Goal: Task Accomplishment & Management: Use online tool/utility

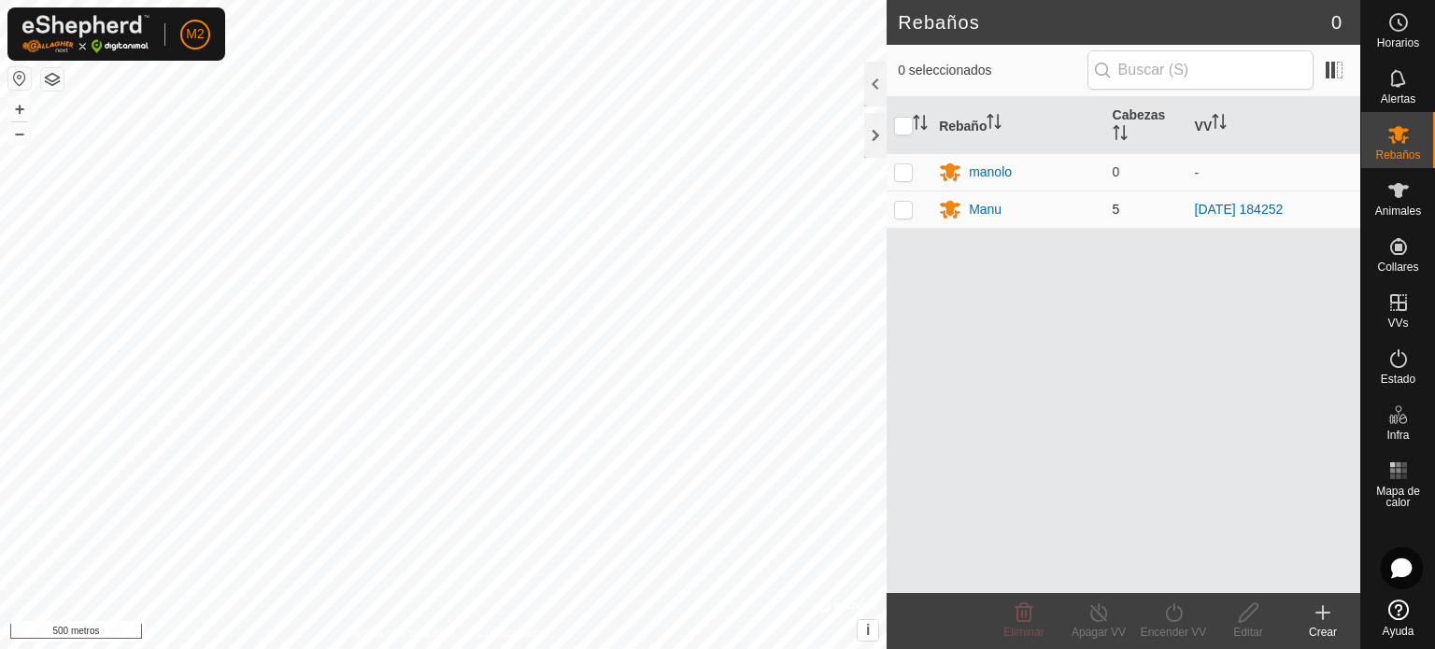
click at [902, 208] on p-checkbox at bounding box center [903, 209] width 19 height 15
checkbox input "true"
click at [1095, 628] on font "Apagar VV" at bounding box center [1099, 632] width 54 height 13
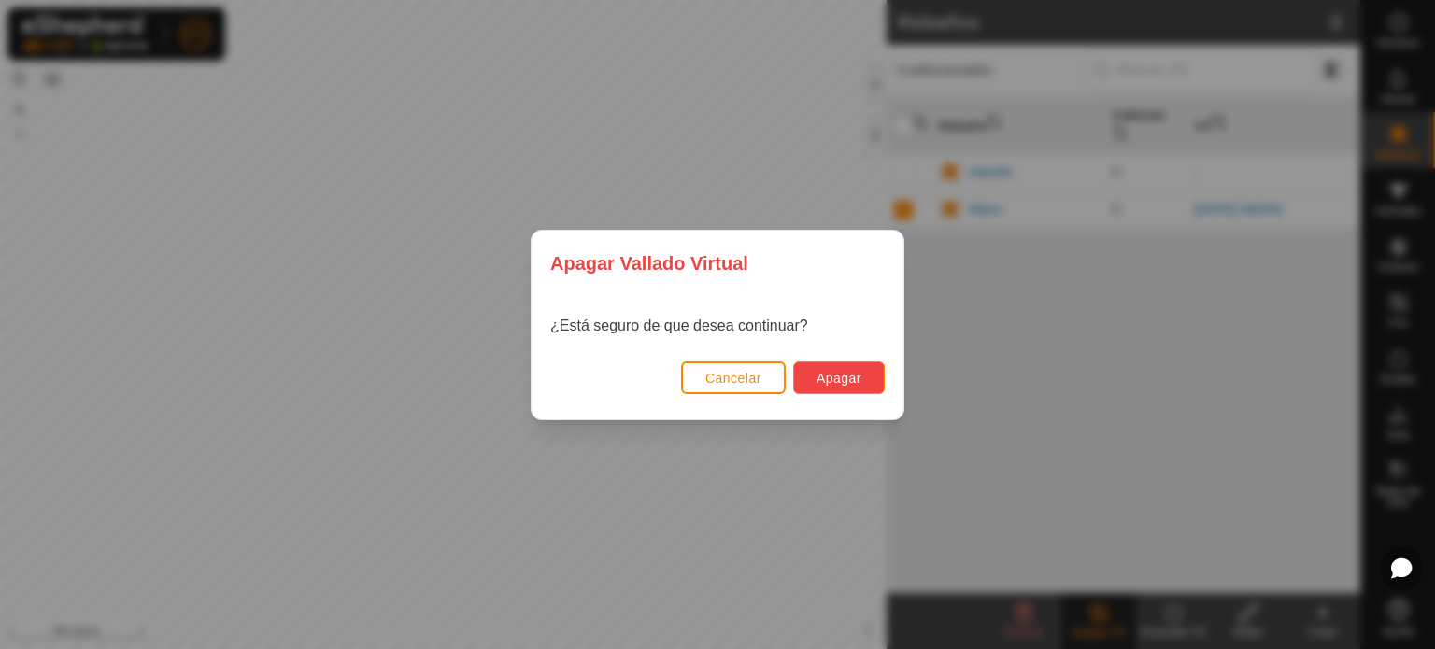
click at [831, 377] on font "Apagar" at bounding box center [839, 378] width 45 height 15
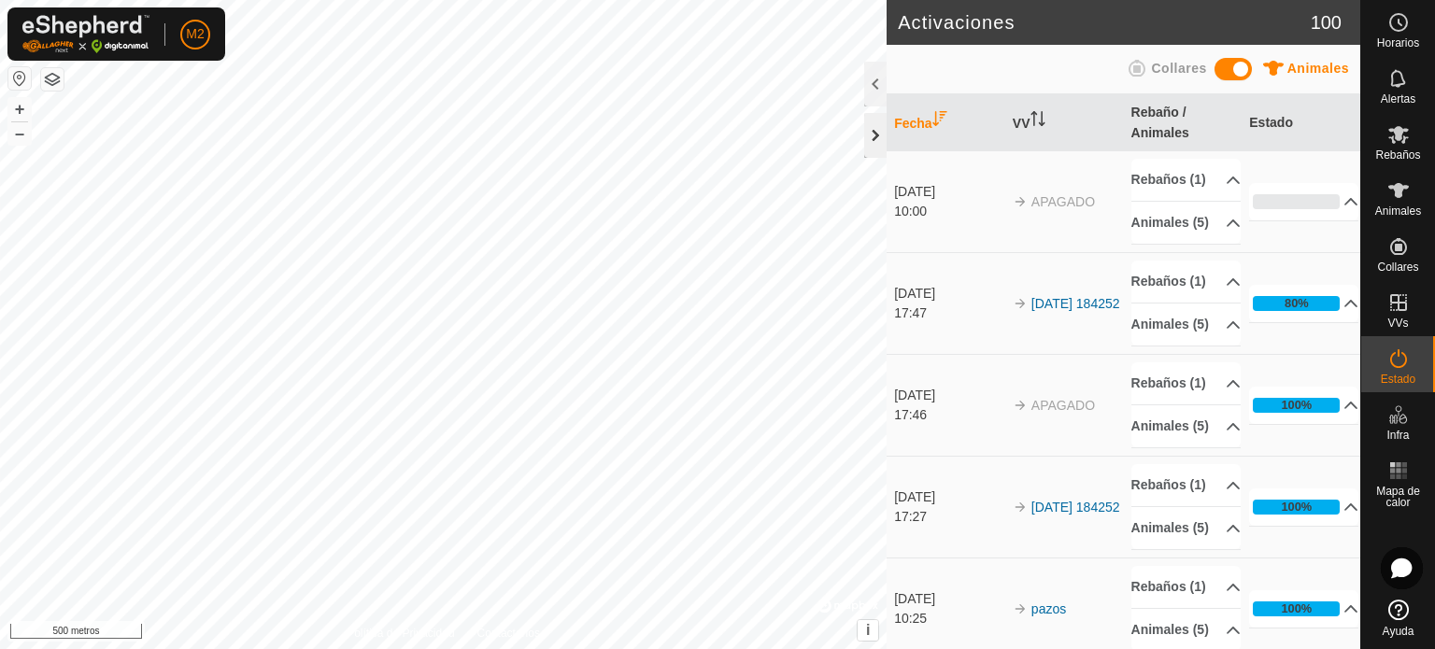
click at [866, 144] on div at bounding box center [875, 135] width 22 height 45
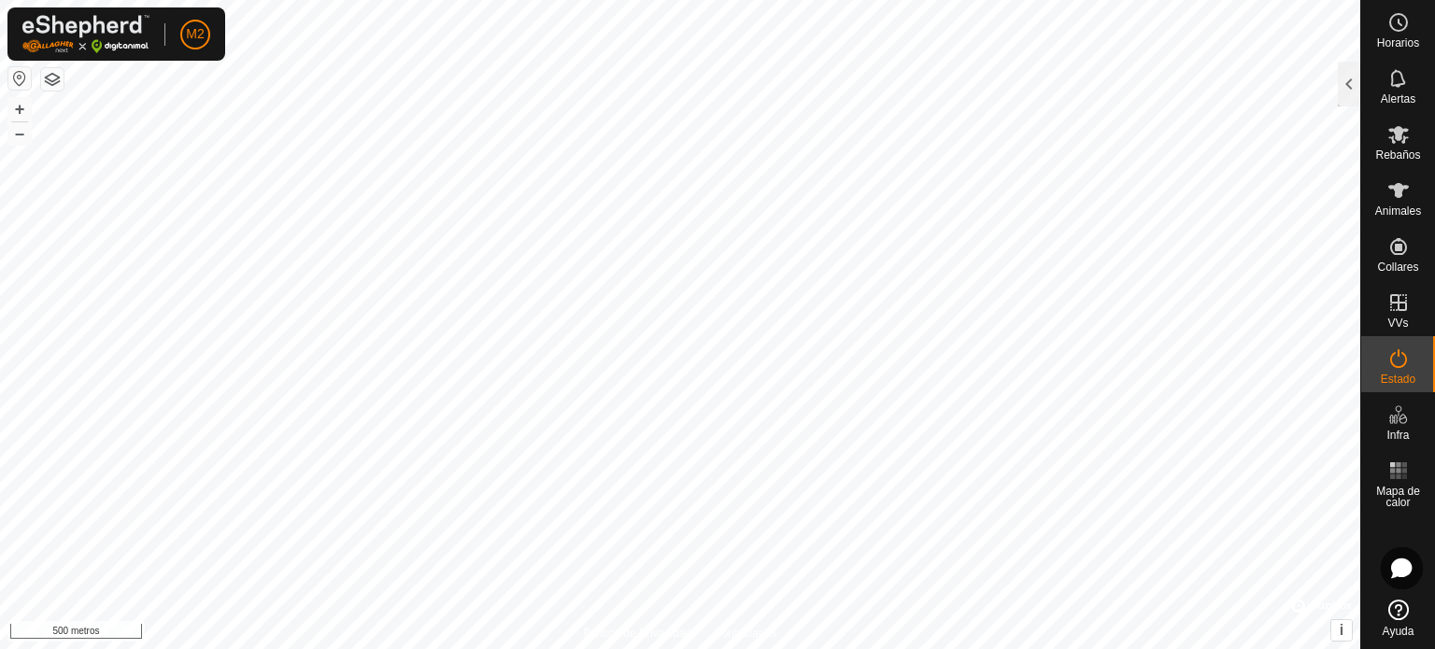
click at [7, 105] on div "+ –" at bounding box center [19, 121] width 24 height 49
click at [1393, 377] on font "Estado" at bounding box center [1398, 379] width 35 height 13
click at [1340, 82] on div at bounding box center [1349, 84] width 22 height 45
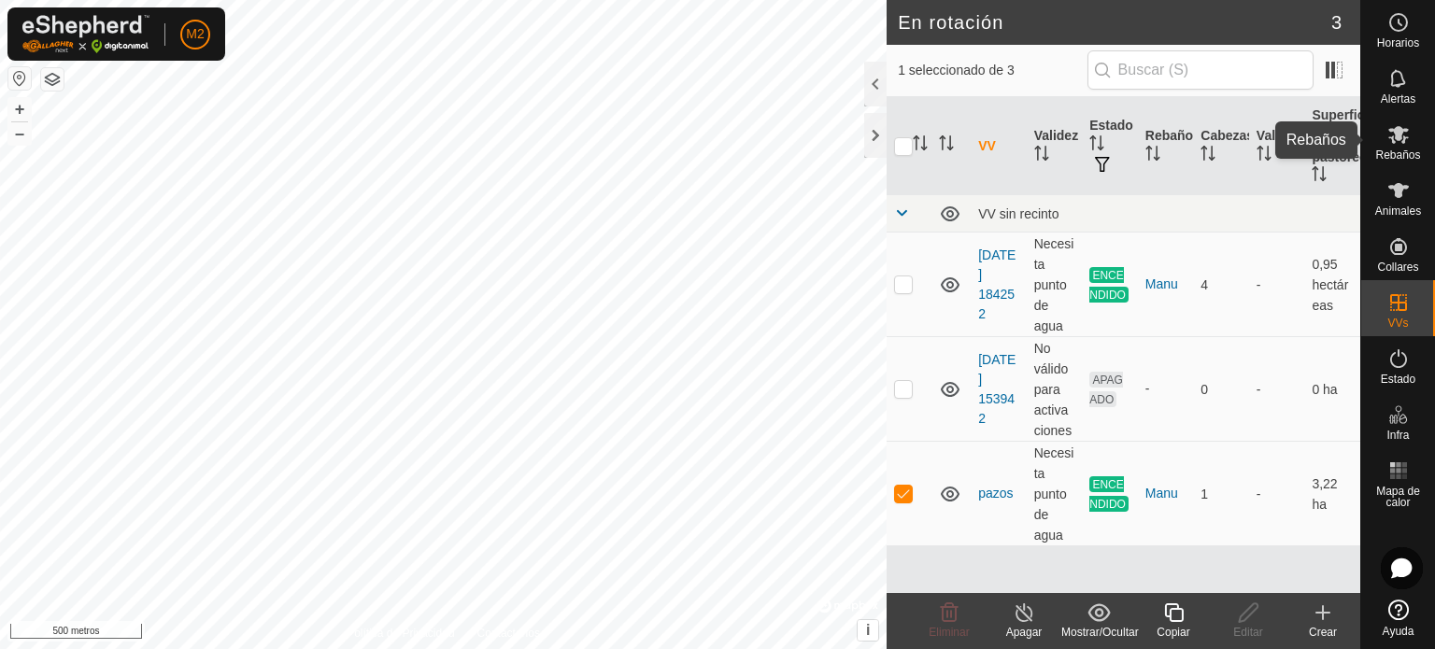
click at [1400, 150] on font "Rebaños" at bounding box center [1398, 155] width 45 height 13
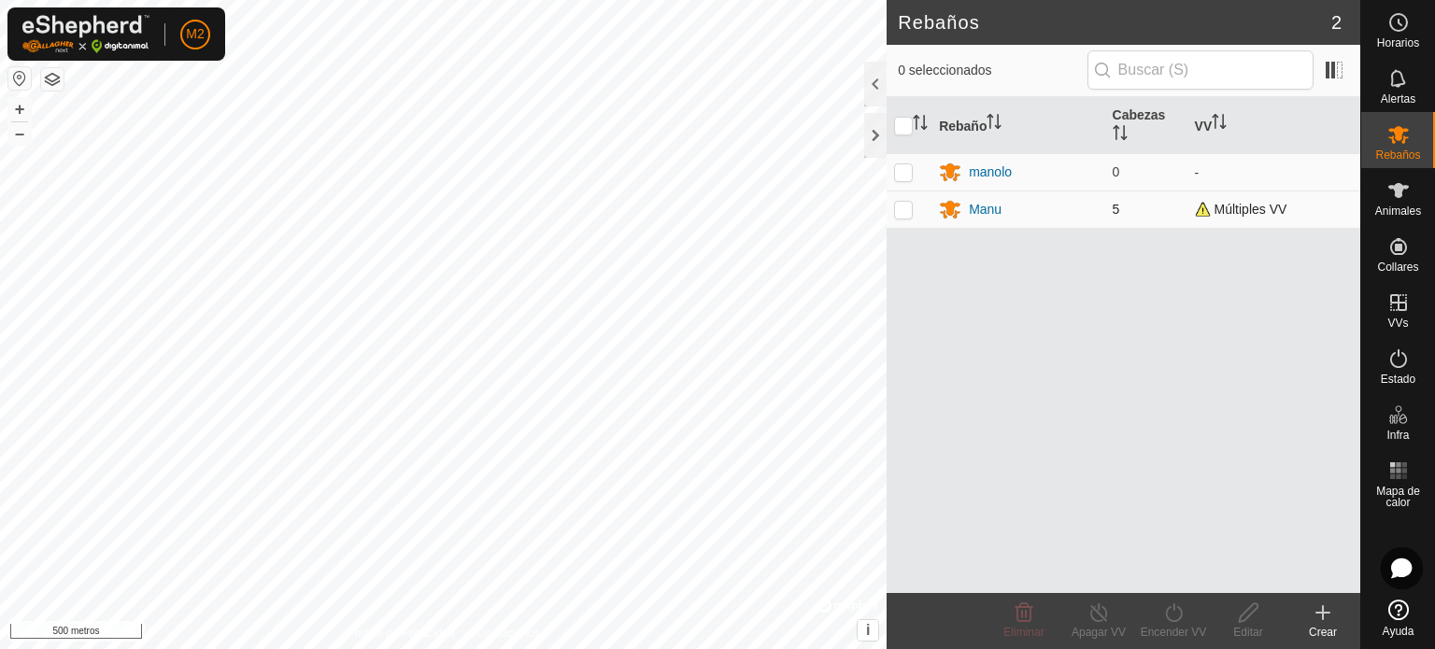
click at [906, 211] on p-checkbox at bounding box center [903, 209] width 19 height 15
checkbox input "true"
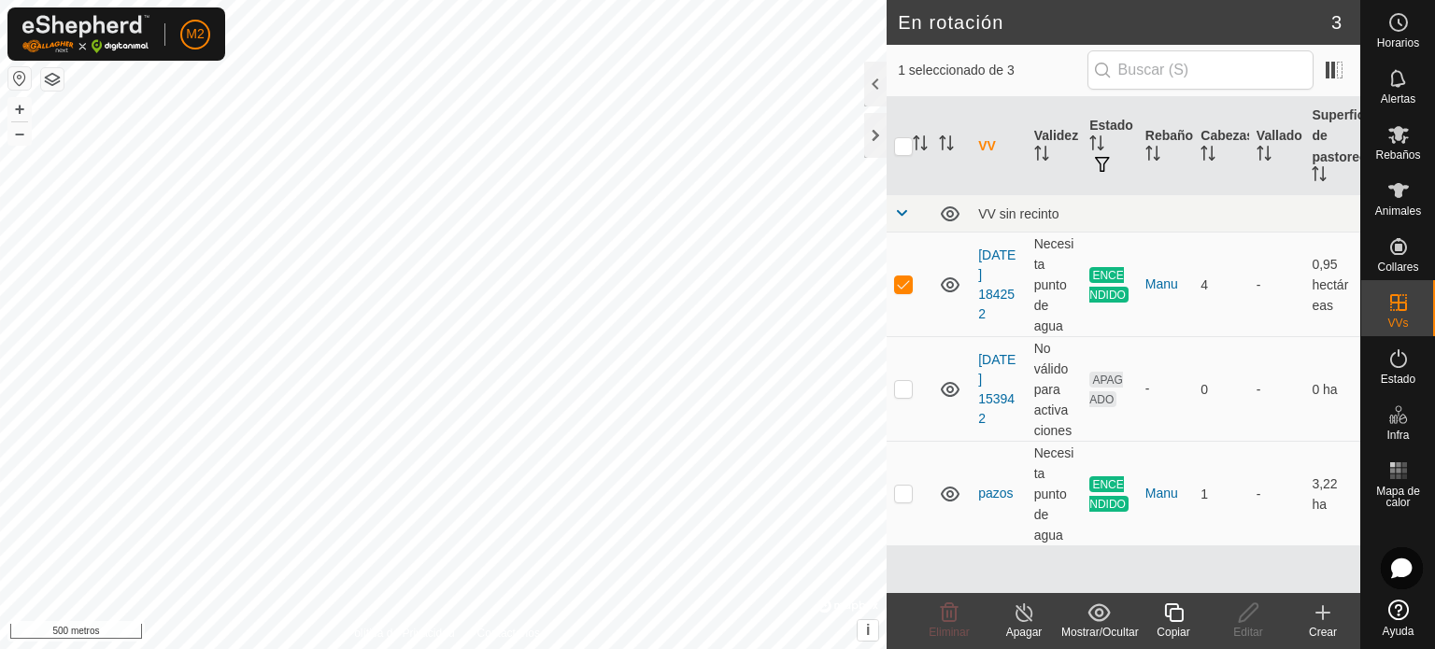
click at [1021, 621] on icon at bounding box center [1024, 613] width 17 height 19
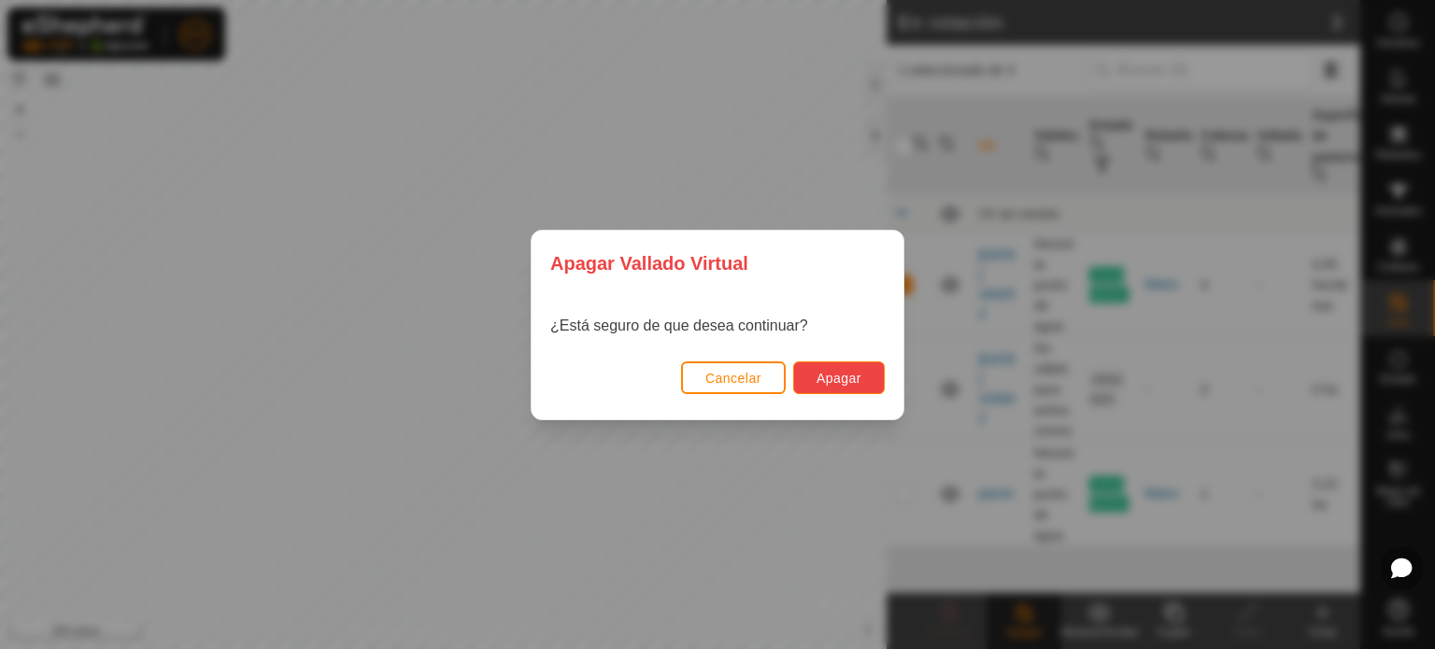
click at [826, 378] on font "Apagar" at bounding box center [839, 378] width 45 height 15
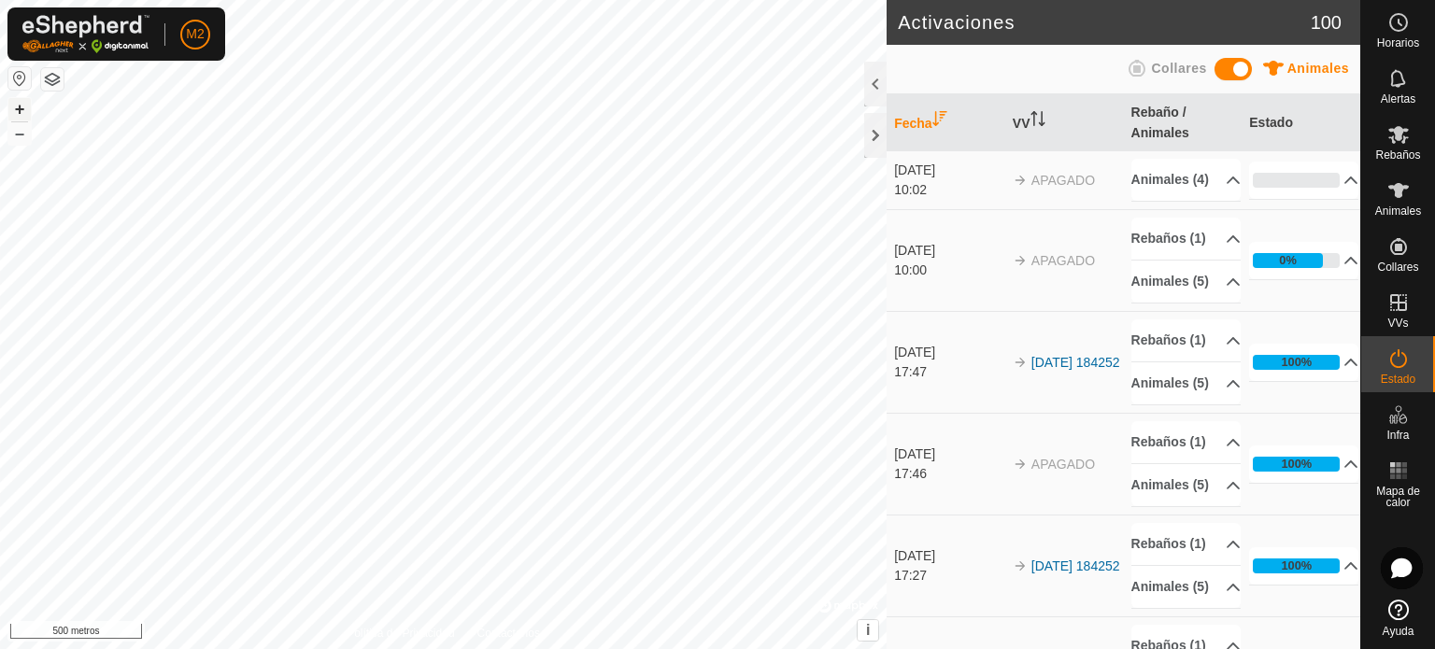
click at [13, 107] on button "+" at bounding box center [19, 109] width 22 height 22
click at [22, 104] on font "+" at bounding box center [20, 109] width 10 height 20
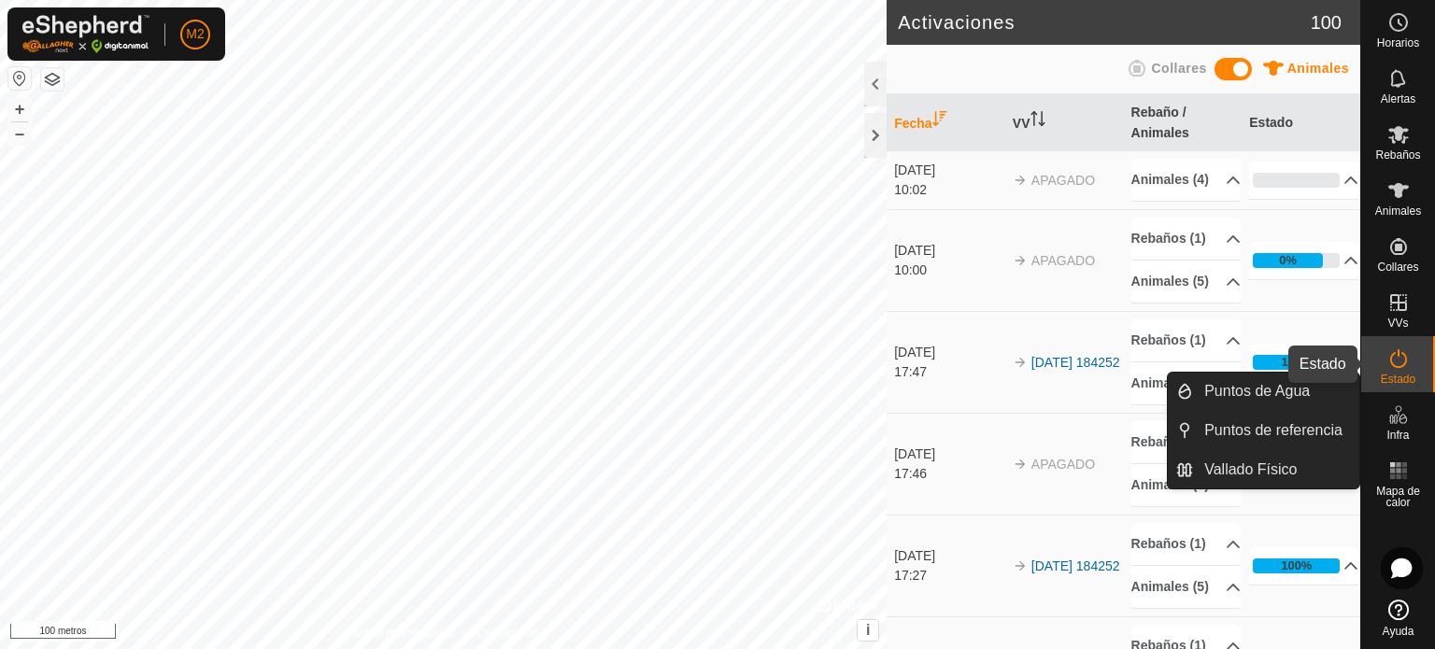
click at [1398, 369] on icon at bounding box center [1399, 359] width 22 height 22
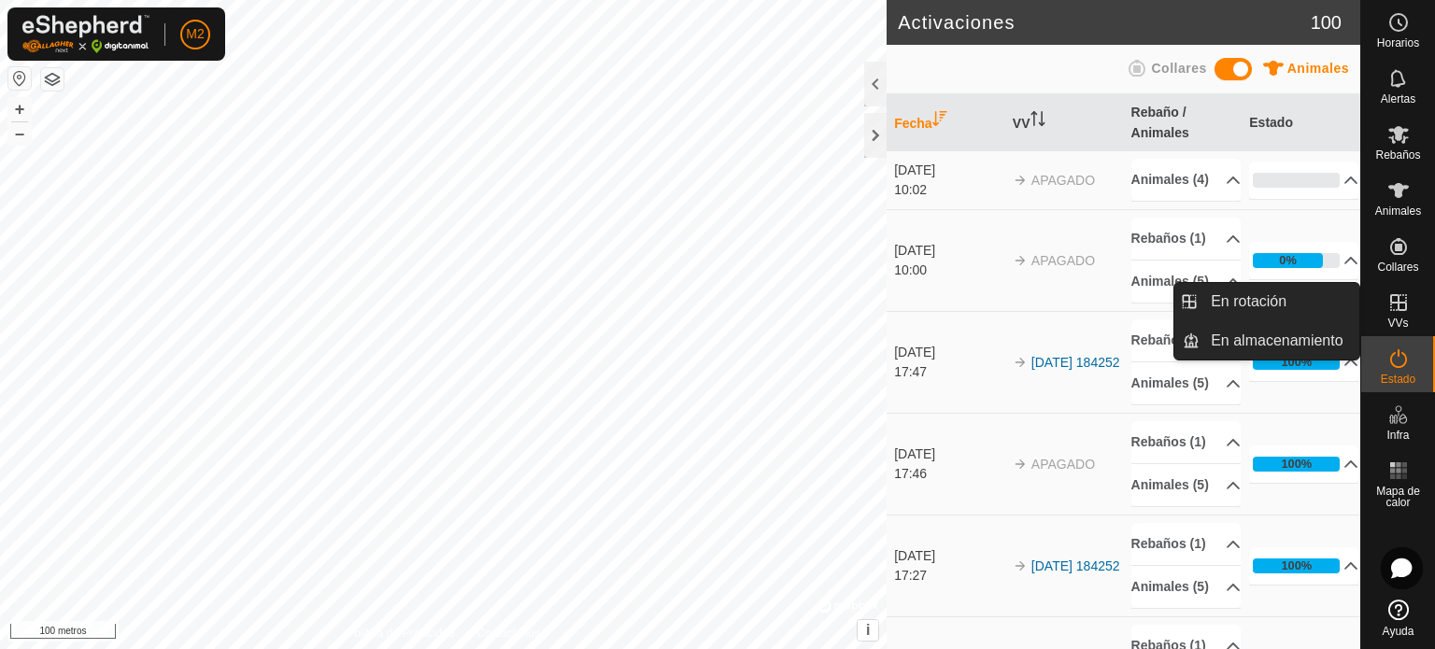
click at [1396, 309] on icon at bounding box center [1399, 302] width 17 height 17
click at [1248, 302] on link "En rotación" at bounding box center [1280, 301] width 160 height 37
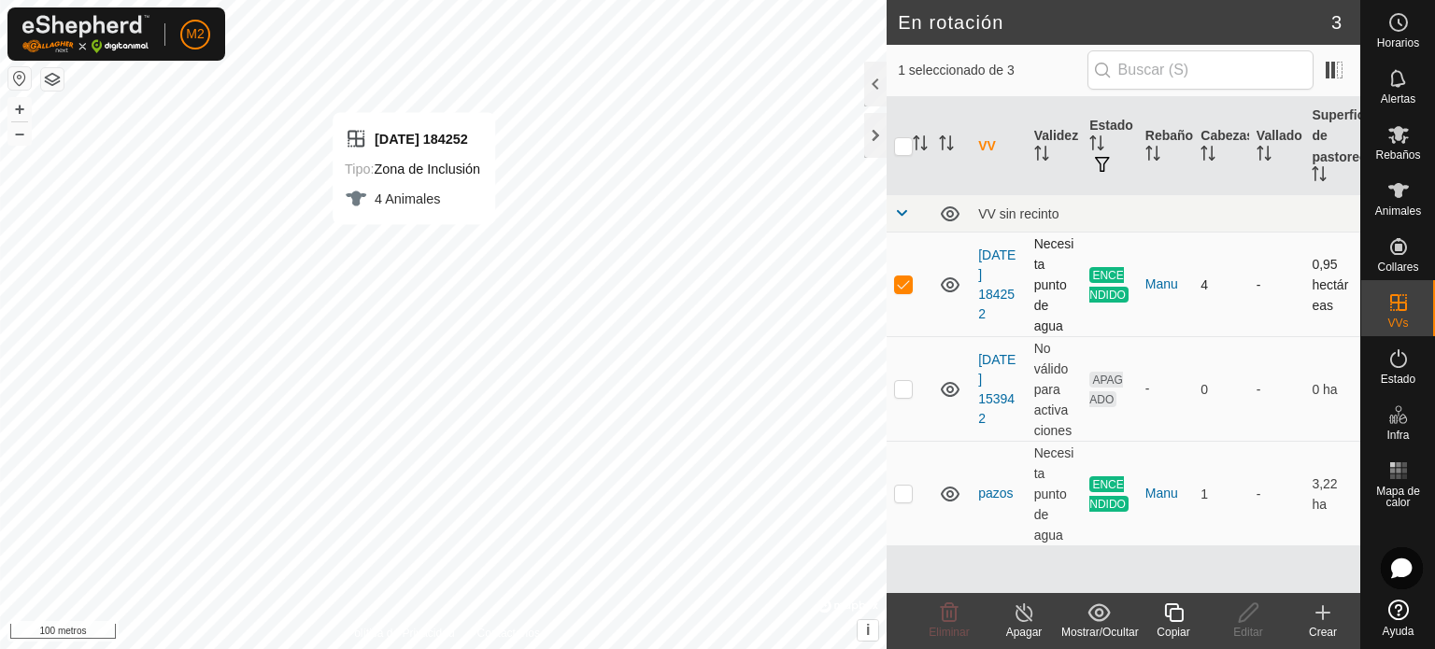
checkbox input "false"
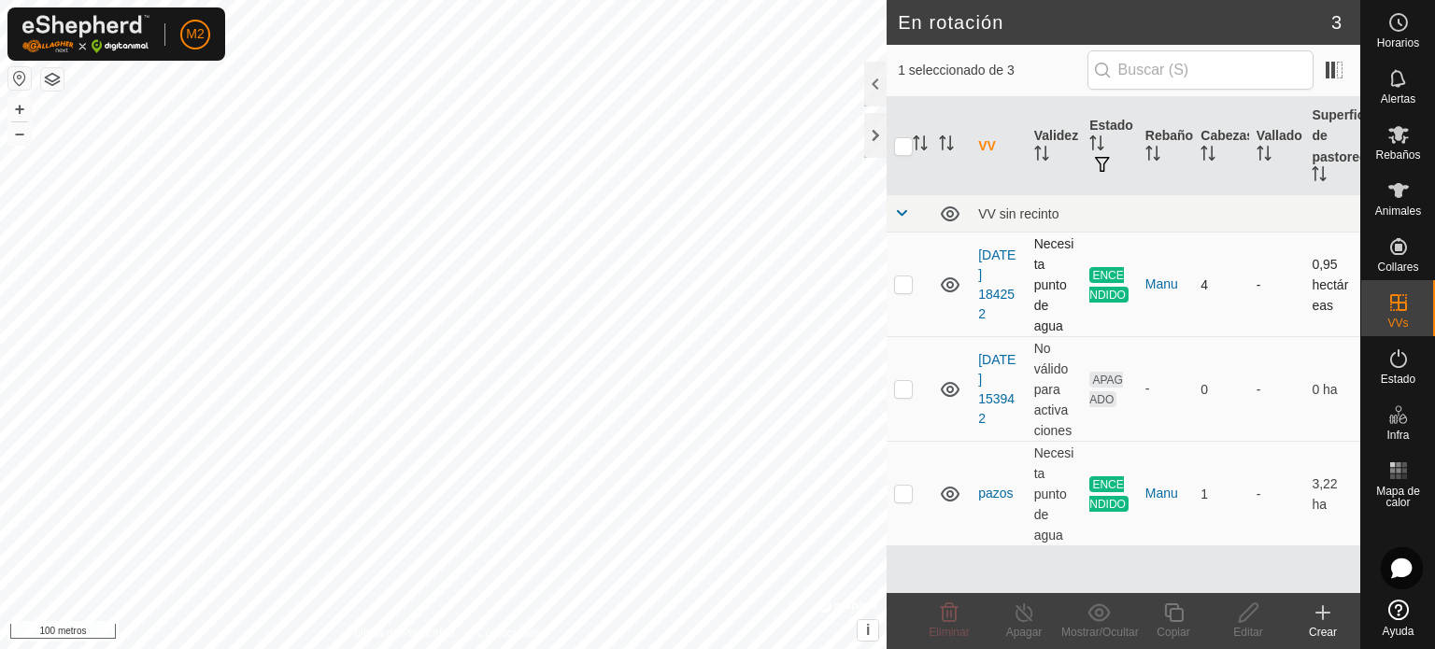
checkbox input "true"
click at [1023, 628] on font "Apagar" at bounding box center [1024, 632] width 36 height 13
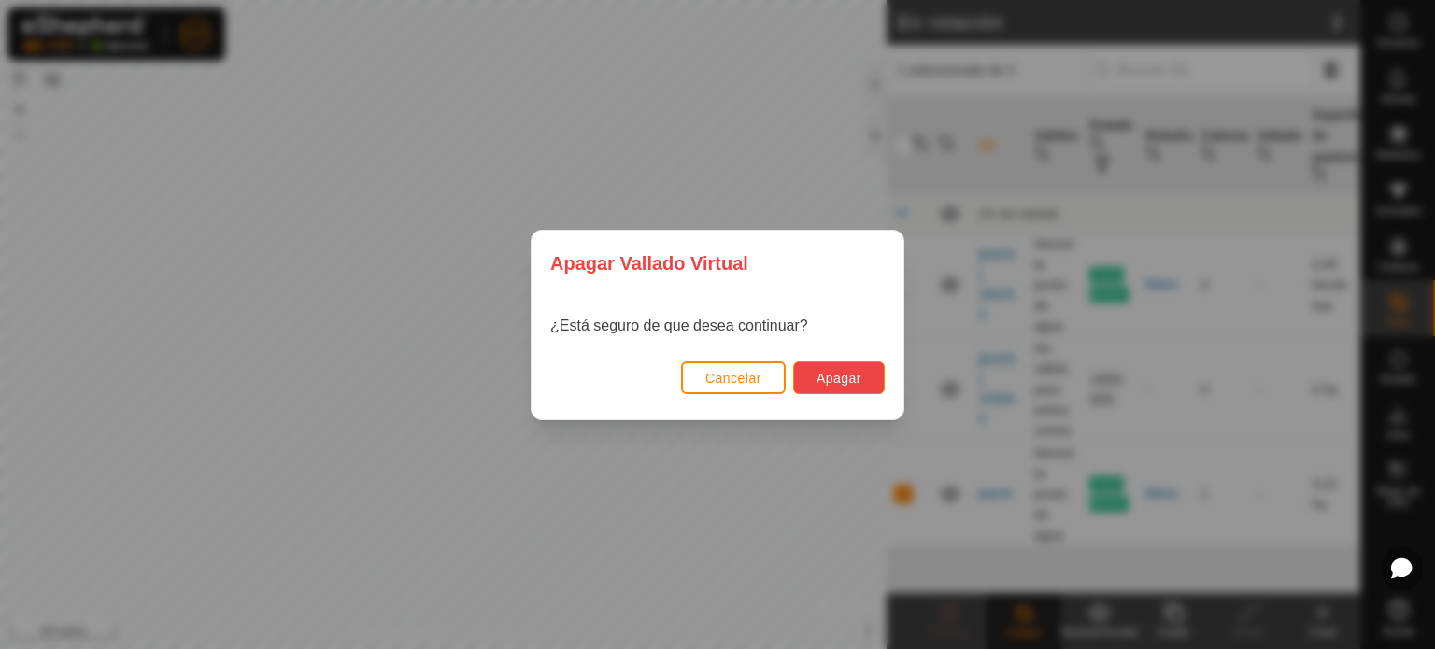
click at [815, 373] on button "Apagar" at bounding box center [839, 378] width 92 height 33
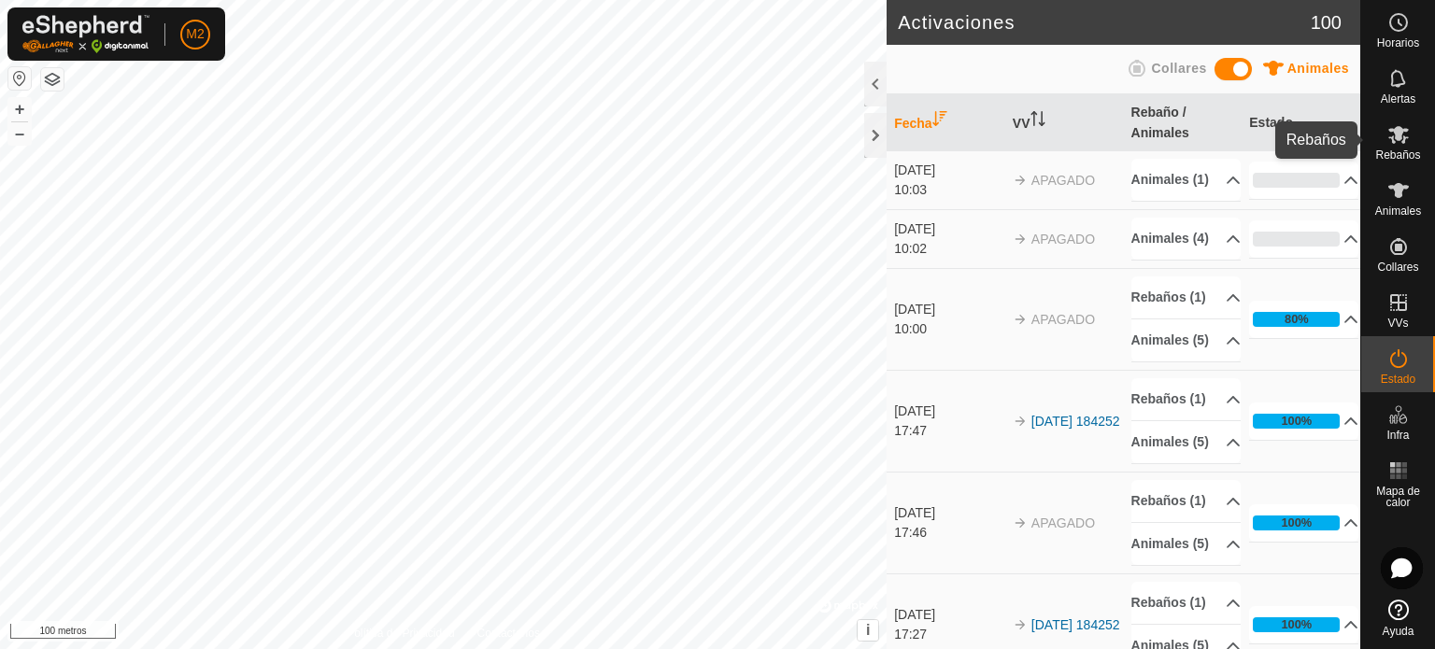
click at [1402, 158] on font "Rebaños" at bounding box center [1398, 155] width 45 height 13
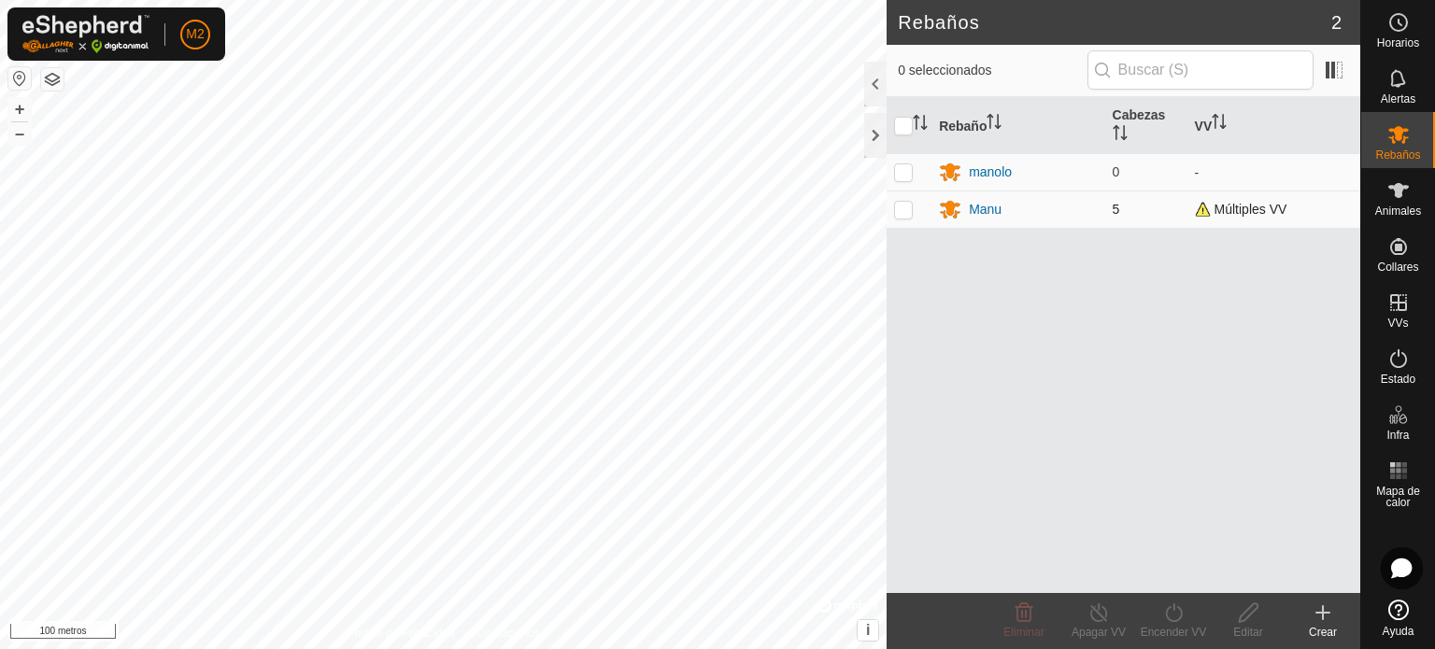
click at [904, 212] on p-checkbox at bounding box center [903, 209] width 19 height 15
checkbox input "true"
click at [1170, 618] on icon at bounding box center [1174, 613] width 23 height 22
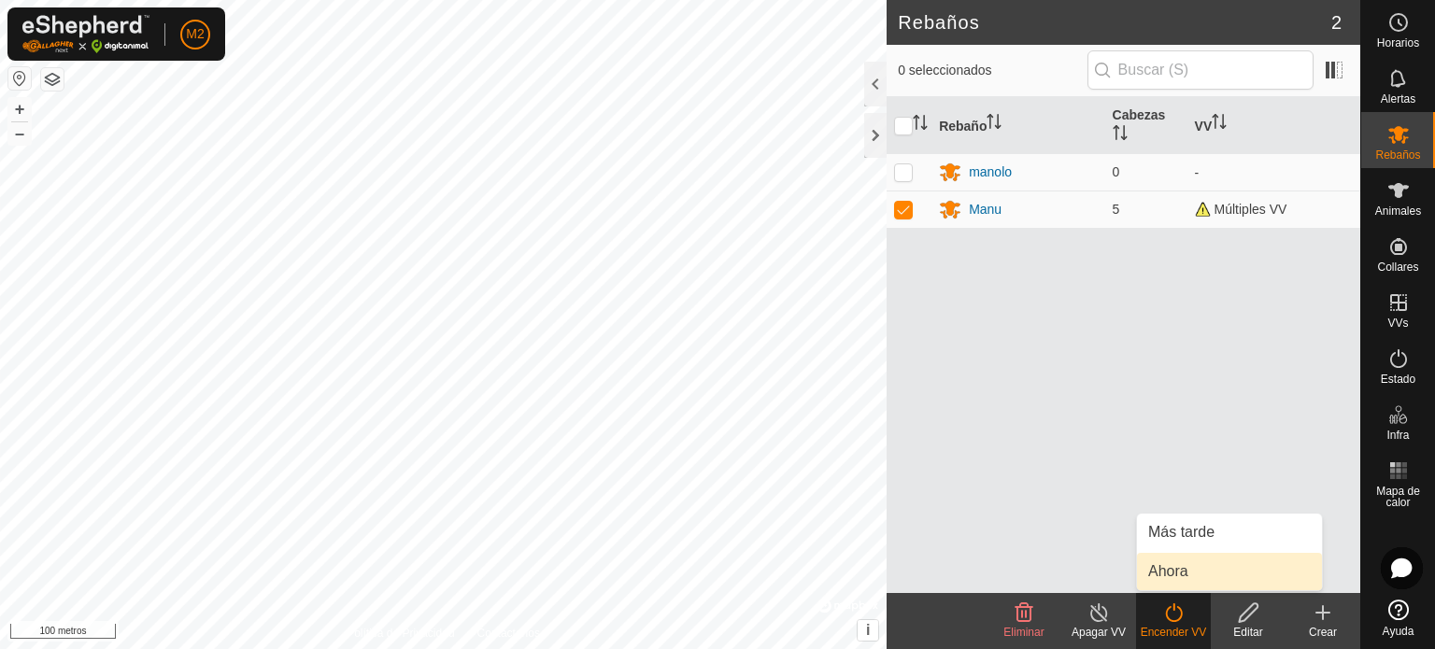
click at [1159, 567] on link "Ahora" at bounding box center [1229, 571] width 185 height 37
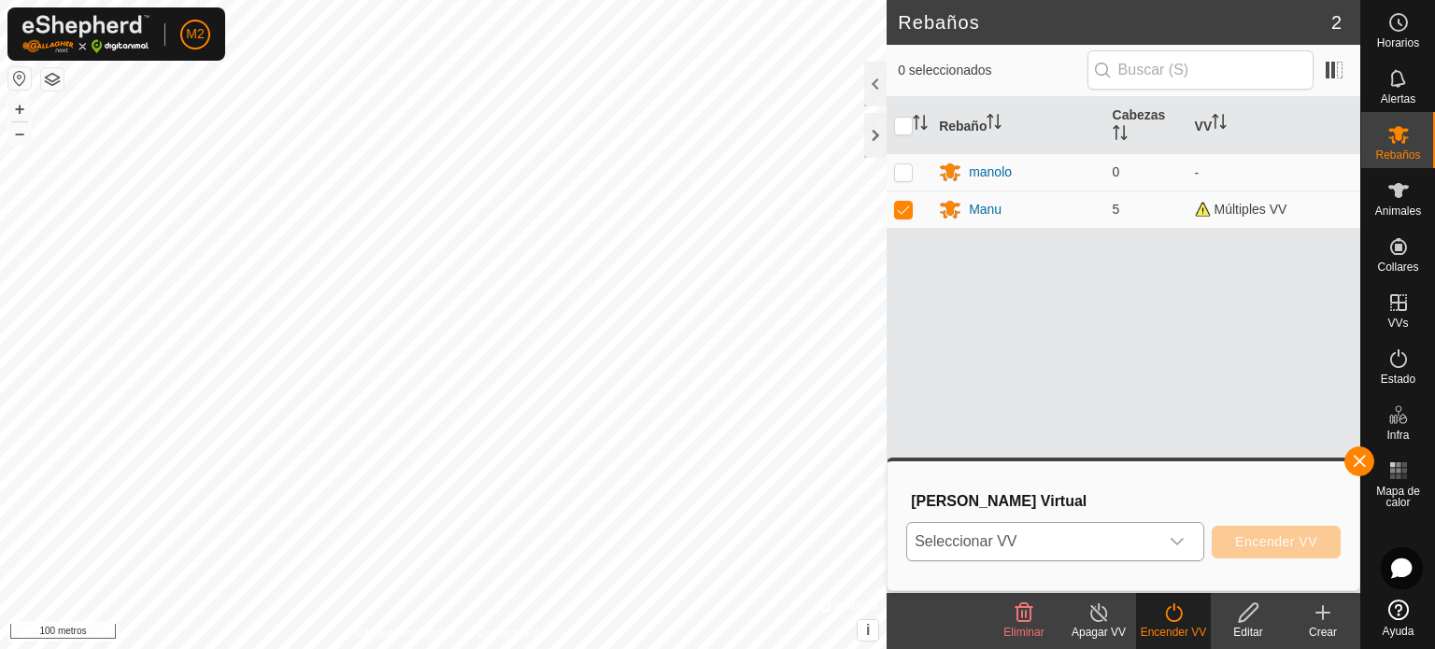
click at [1175, 540] on icon "disparador desplegable" at bounding box center [1177, 542] width 15 height 15
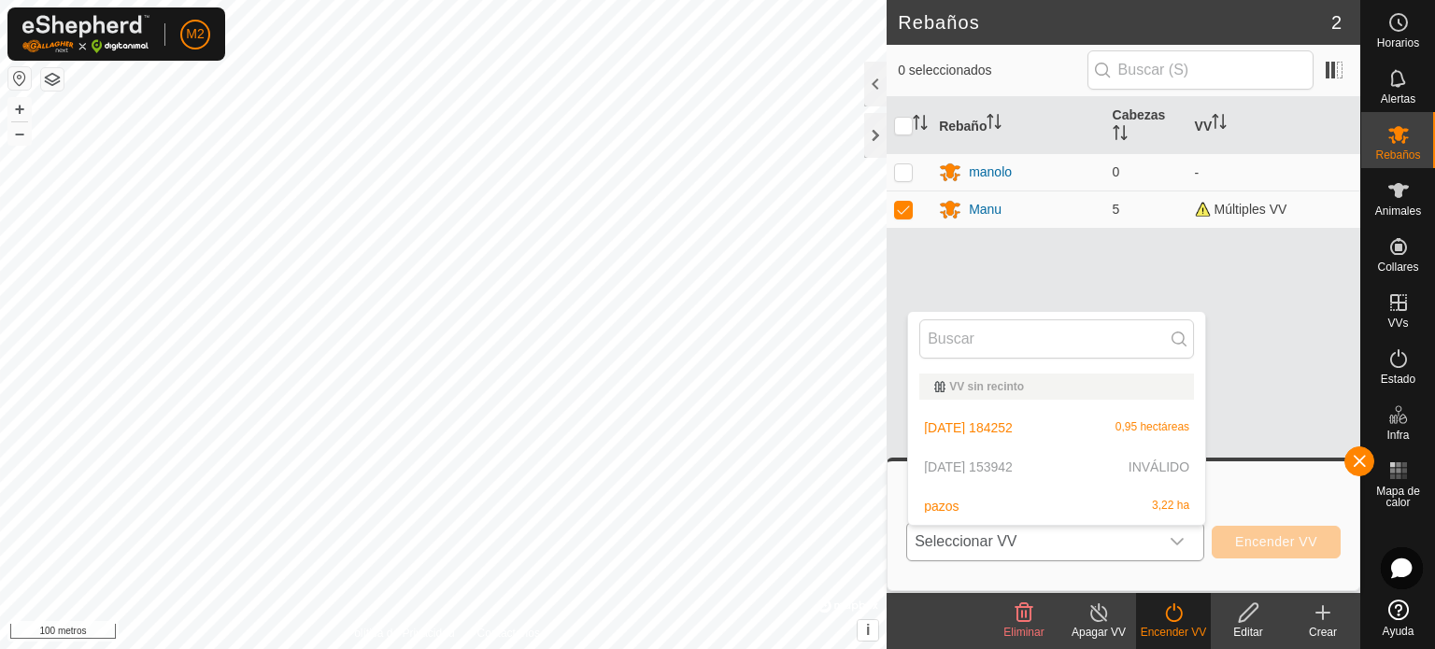
click at [949, 509] on li "pazos 3,22 ha" at bounding box center [1056, 506] width 297 height 37
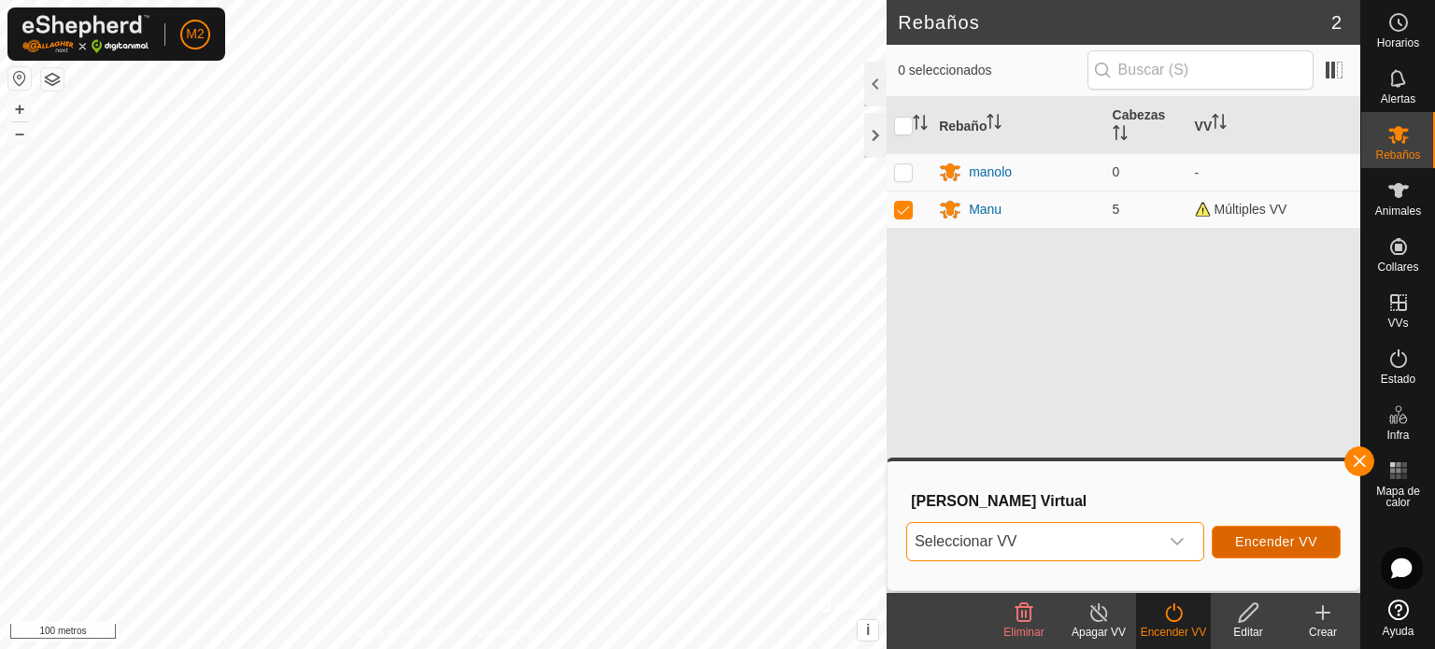
click at [1288, 534] on button "Encender VV" at bounding box center [1276, 542] width 129 height 33
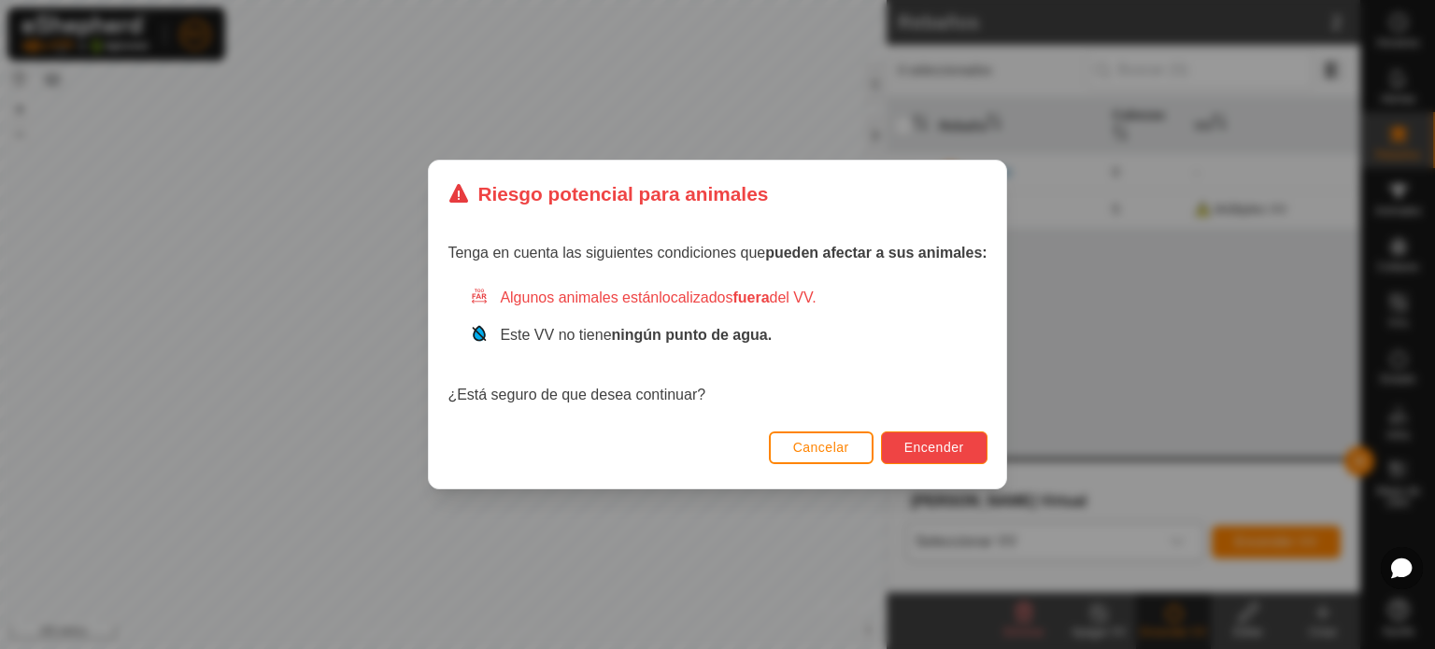
click at [932, 441] on font "Encender" at bounding box center [935, 447] width 60 height 15
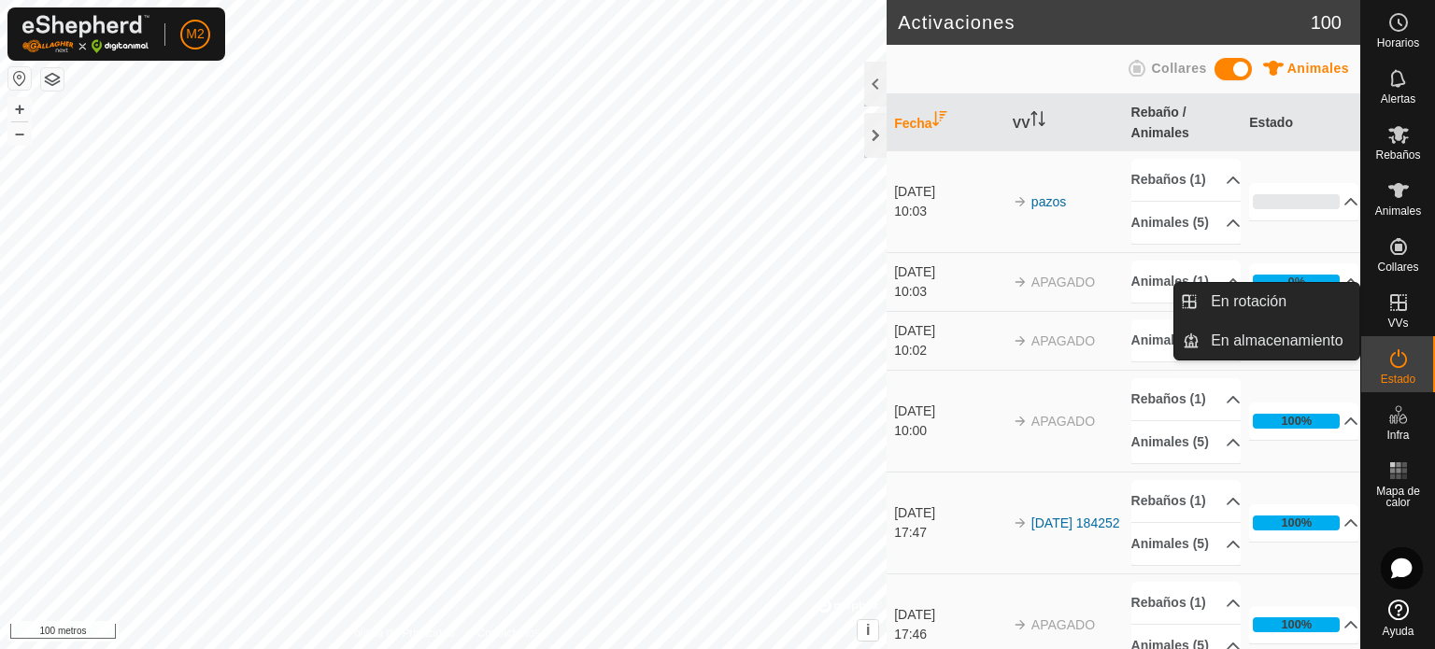
click at [1401, 310] on icon at bounding box center [1399, 302] width 17 height 17
click at [1263, 302] on link "En rotación" at bounding box center [1280, 301] width 160 height 37
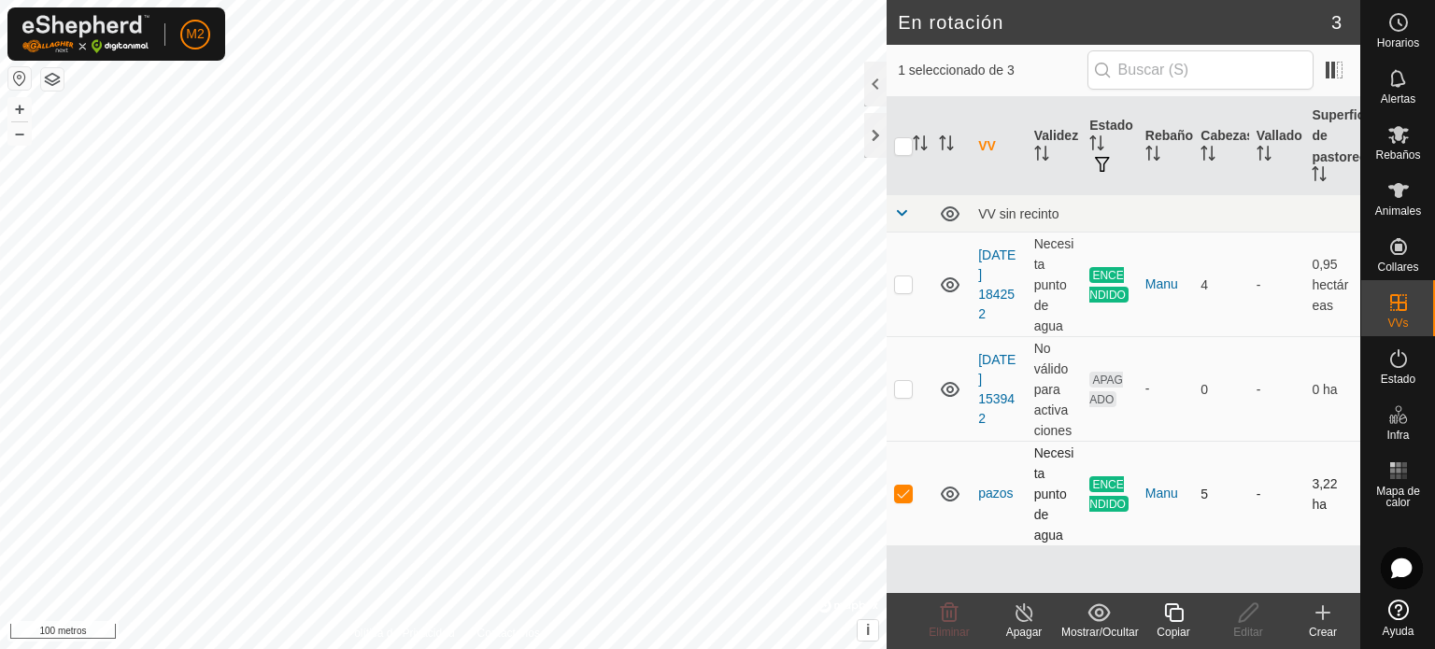
click at [906, 500] on p-checkbox at bounding box center [903, 493] width 19 height 15
checkbox input "false"
click at [897, 287] on p-checkbox at bounding box center [903, 284] width 19 height 15
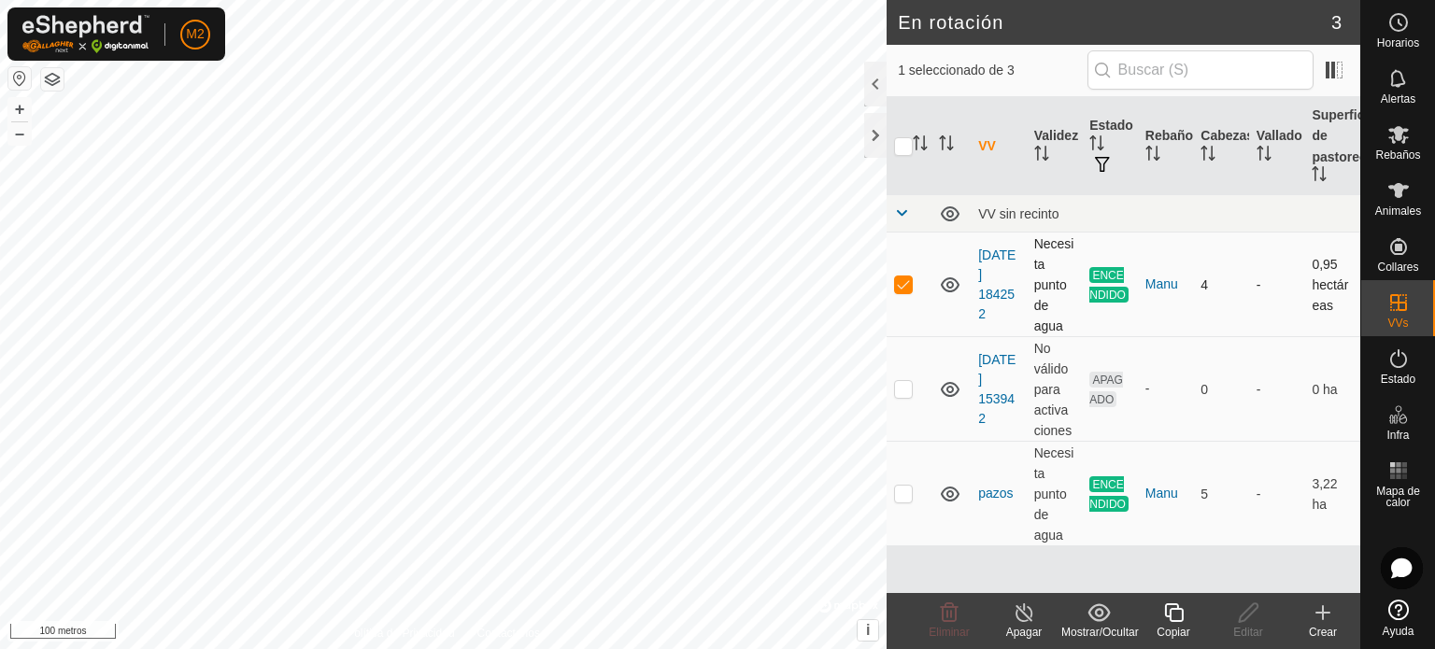
click at [897, 287] on p-checkbox at bounding box center [903, 284] width 19 height 15
checkbox input "false"
click at [901, 501] on p-checkbox at bounding box center [903, 493] width 19 height 15
checkbox input "true"
click at [900, 279] on p-checkbox at bounding box center [903, 284] width 19 height 15
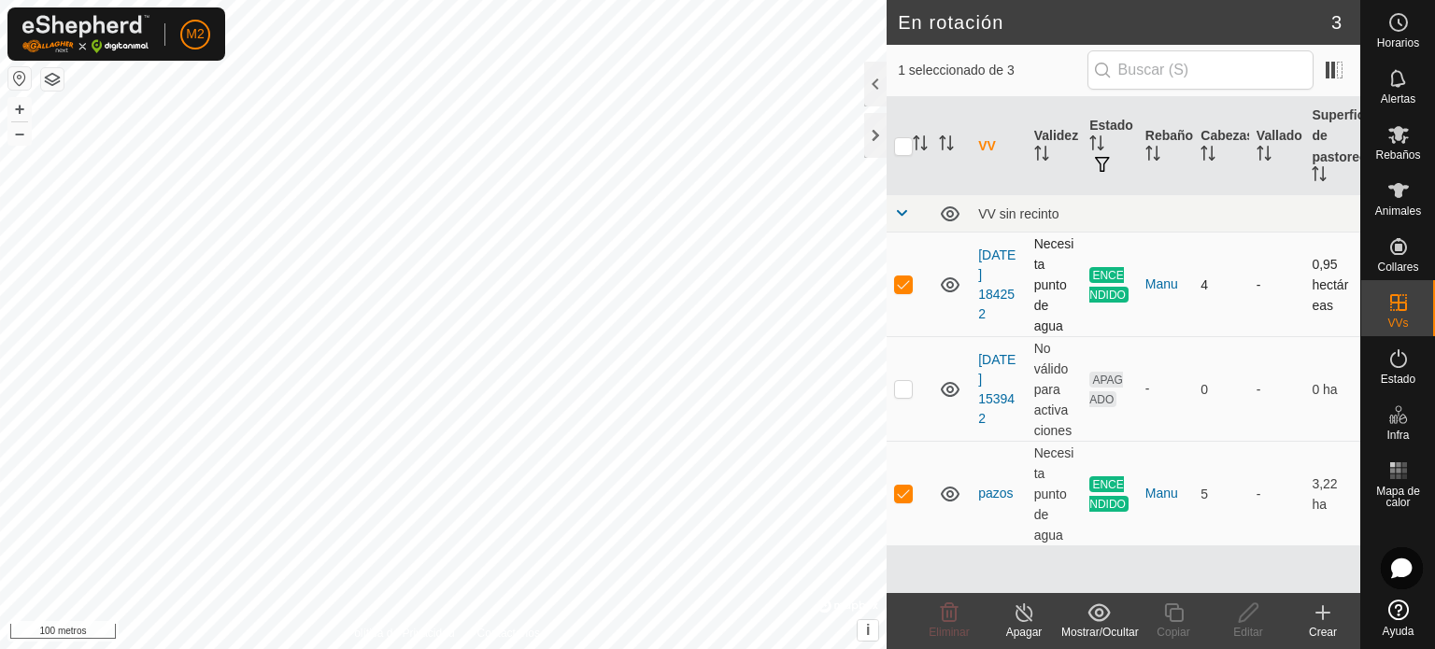
click at [900, 279] on p-checkbox at bounding box center [903, 284] width 19 height 15
checkbox input "false"
